Goal: Manage account settings

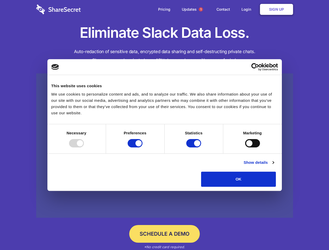
click at [84, 147] on div at bounding box center [76, 143] width 15 height 8
click at [143, 147] on input "Preferences" at bounding box center [135, 143] width 15 height 8
checkbox input "false"
click at [194, 147] on input "Statistics" at bounding box center [193, 143] width 15 height 8
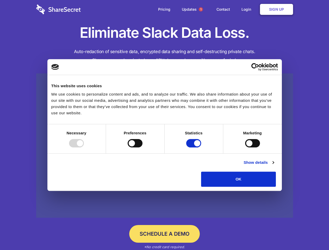
checkbox input "false"
click at [245, 147] on input "Marketing" at bounding box center [252, 143] width 15 height 8
checkbox input "true"
click at [274, 166] on link "Show details" at bounding box center [259, 162] width 30 height 6
